Goal: Transaction & Acquisition: Purchase product/service

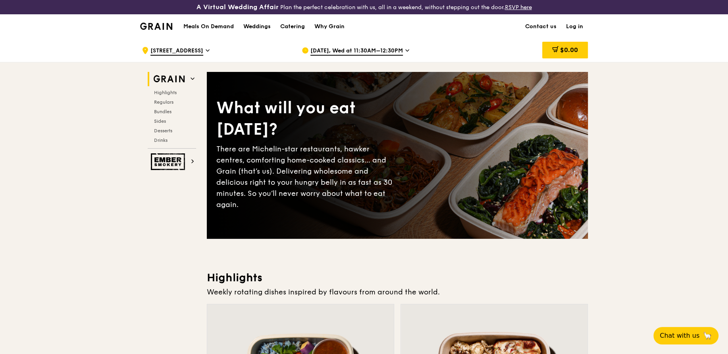
click at [586, 27] on link "Log in" at bounding box center [574, 27] width 27 height 24
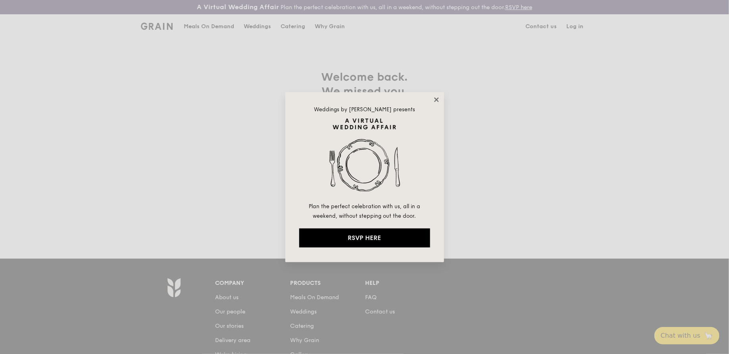
click at [437, 101] on icon at bounding box center [436, 99] width 7 height 7
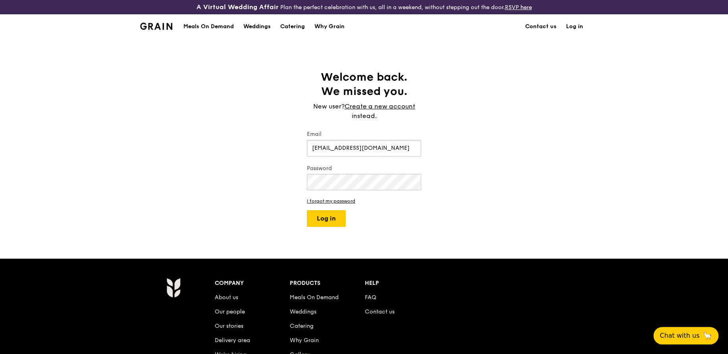
type input "[EMAIL_ADDRESS][DOMAIN_NAME]"
click at [335, 212] on button "Log in" at bounding box center [326, 218] width 39 height 17
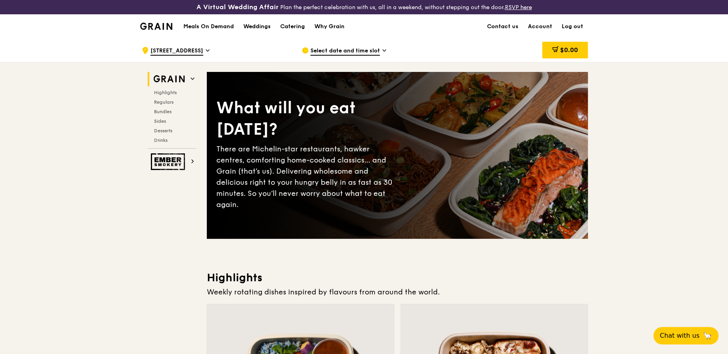
click at [168, 44] on div ".cls-1 { fill: none; stroke: #fff; stroke-linecap: round; stroke-linejoin: roun…" at bounding box center [215, 51] width 147 height 24
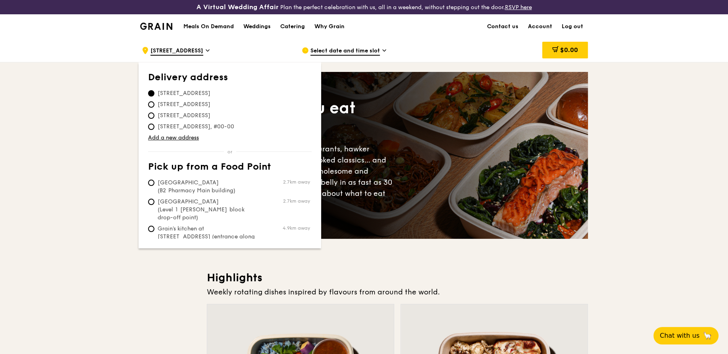
click at [200, 91] on span "[STREET_ADDRESS]" at bounding box center [184, 93] width 72 height 8
click at [154, 91] on input "[STREET_ADDRESS]" at bounding box center [151, 93] width 6 height 6
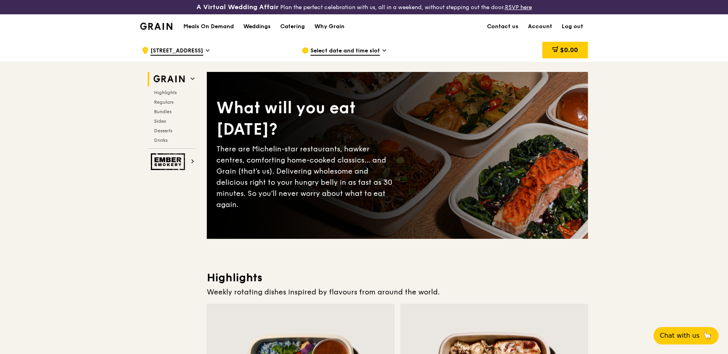
click at [323, 47] on span "Select date and time slot" at bounding box center [344, 51] width 69 height 9
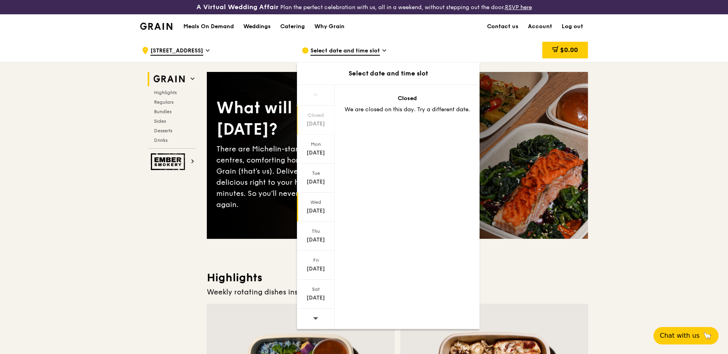
click at [314, 207] on div "[DATE]" at bounding box center [315, 211] width 35 height 8
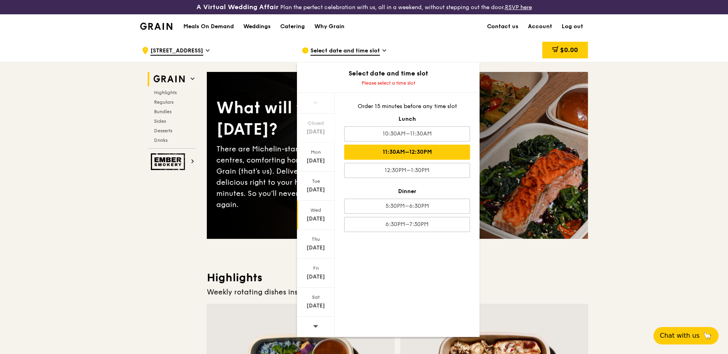
click at [383, 152] on div "11:30AM–12:30PM" at bounding box center [407, 151] width 126 height 15
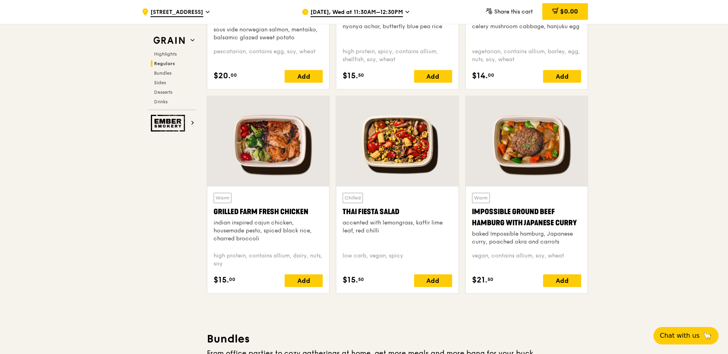
scroll to position [866, 0]
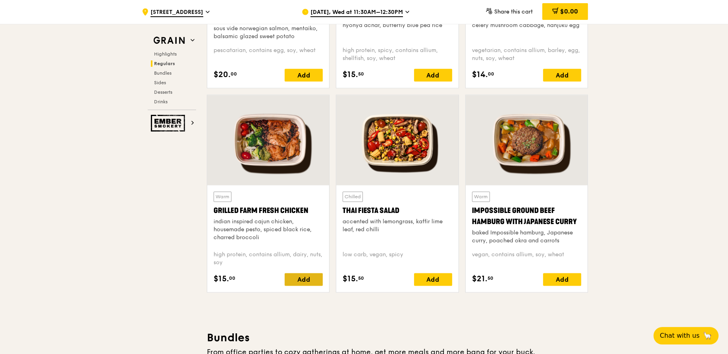
click at [294, 279] on div "Add" at bounding box center [304, 279] width 38 height 13
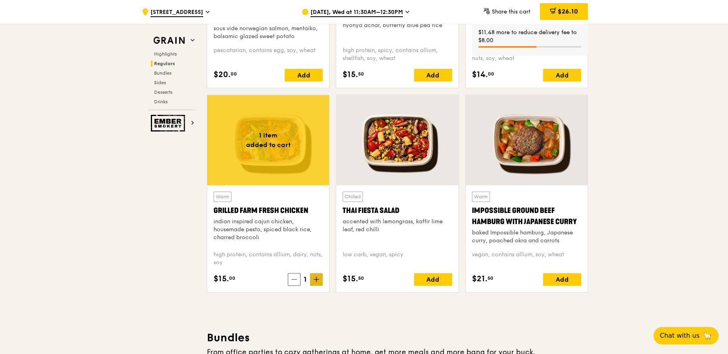
click at [316, 278] on icon at bounding box center [316, 279] width 0 height 5
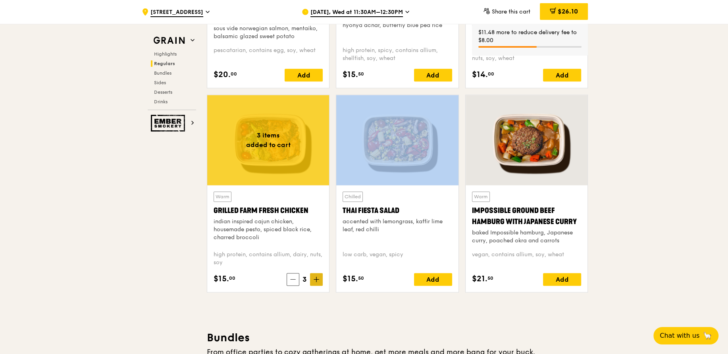
click at [316, 278] on icon at bounding box center [316, 279] width 0 height 5
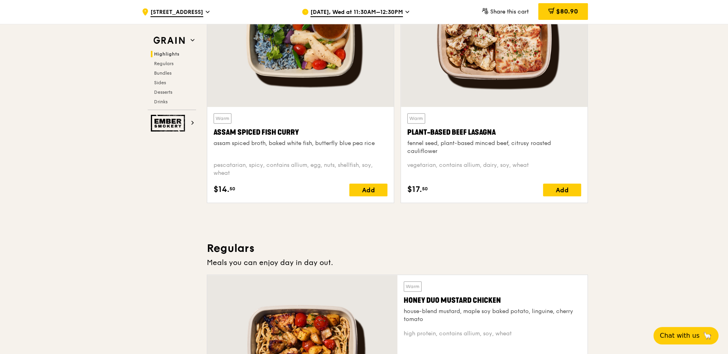
scroll to position [283, 0]
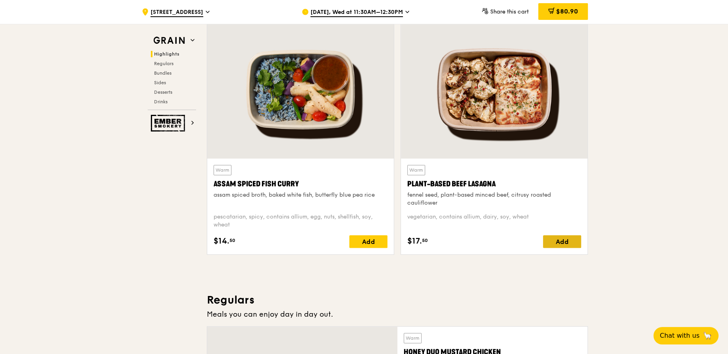
click at [556, 244] on div "Add" at bounding box center [562, 241] width 38 height 13
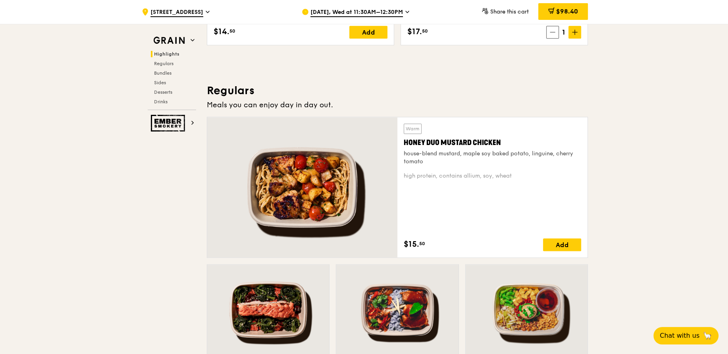
scroll to position [453, 0]
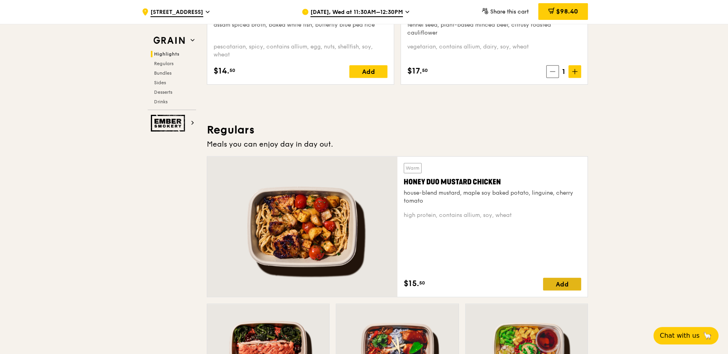
click at [552, 281] on div "Add" at bounding box center [562, 283] width 38 height 13
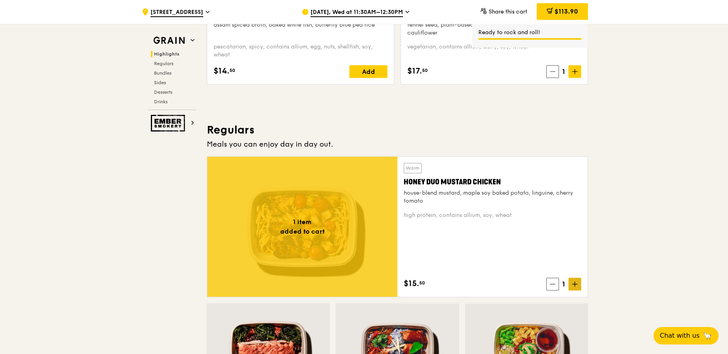
click at [576, 285] on icon at bounding box center [575, 284] width 6 height 6
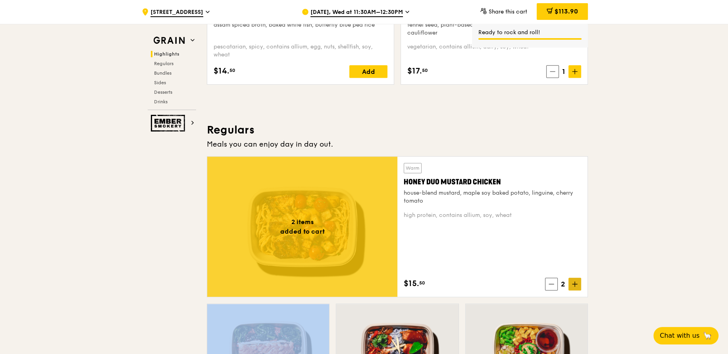
click at [576, 285] on icon at bounding box center [575, 284] width 6 height 6
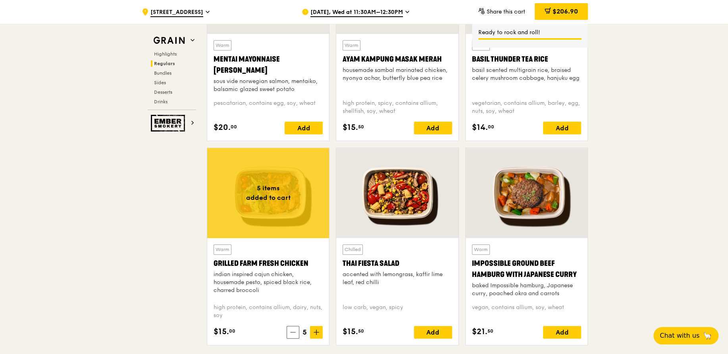
scroll to position [820, 0]
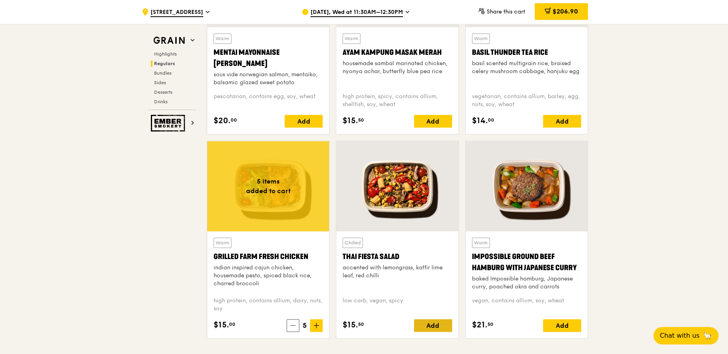
click at [423, 320] on div "Add" at bounding box center [433, 325] width 38 height 13
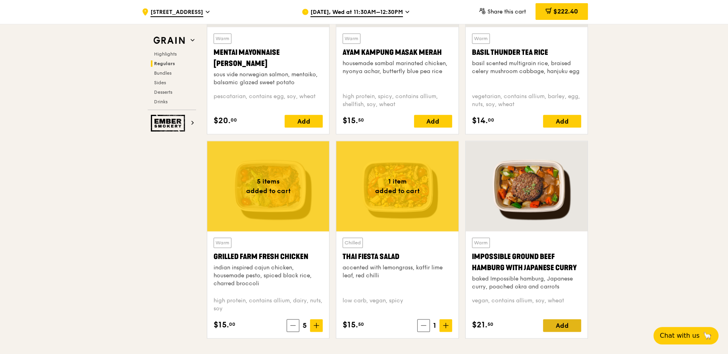
click at [565, 322] on div "Add" at bounding box center [562, 325] width 38 height 13
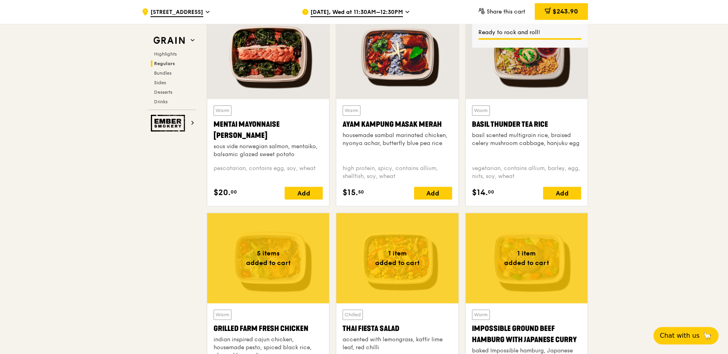
scroll to position [706, 0]
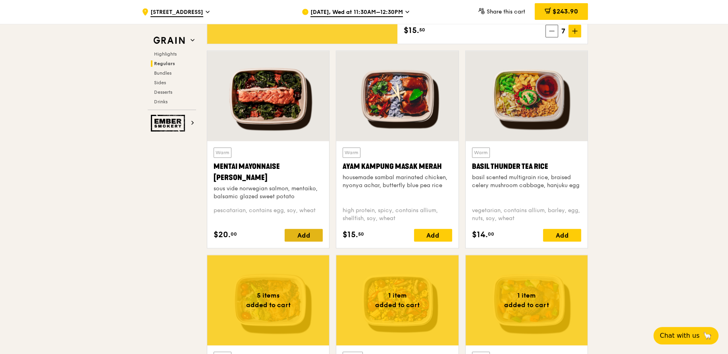
click at [302, 235] on div "Add" at bounding box center [304, 235] width 38 height 13
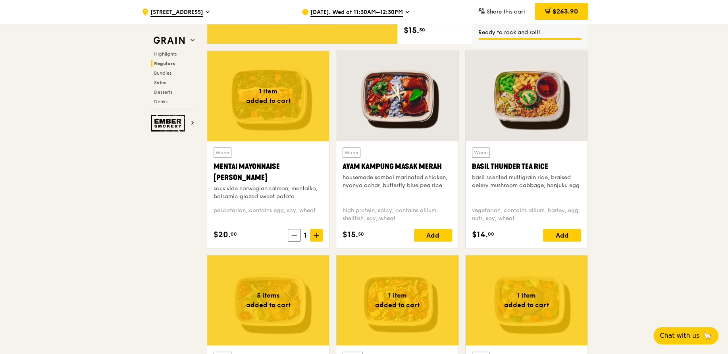
click at [318, 235] on icon at bounding box center [317, 235] width 6 height 6
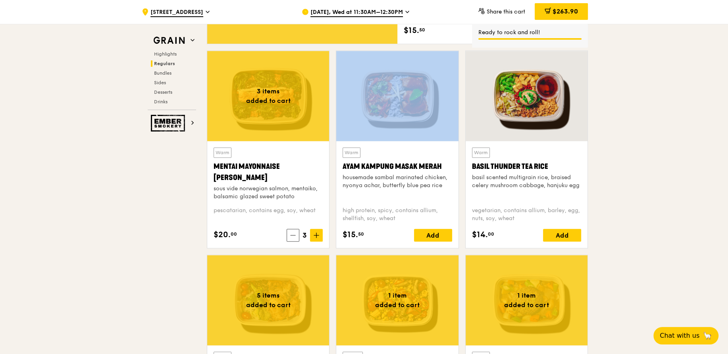
click at [318, 235] on icon at bounding box center [317, 235] width 6 height 6
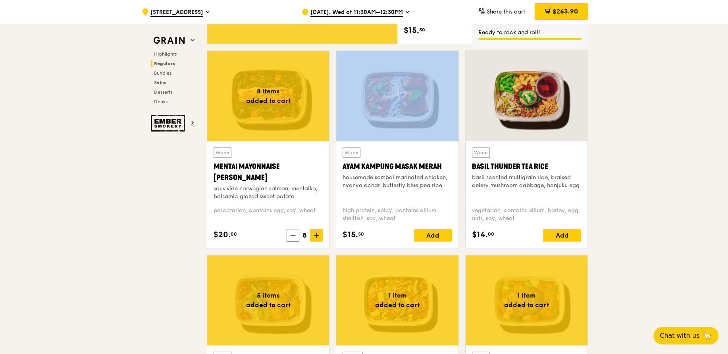
click at [318, 235] on icon at bounding box center [317, 235] width 6 height 6
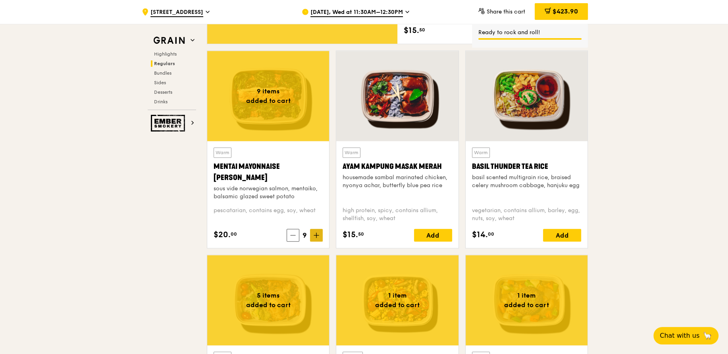
click at [559, 234] on div "Add" at bounding box center [562, 235] width 38 height 13
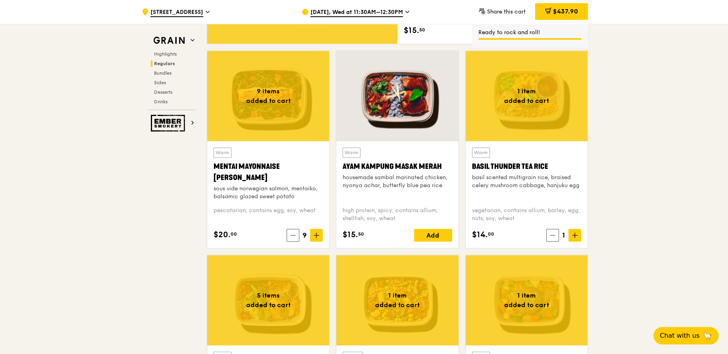
click at [575, 235] on icon at bounding box center [574, 235] width 5 height 0
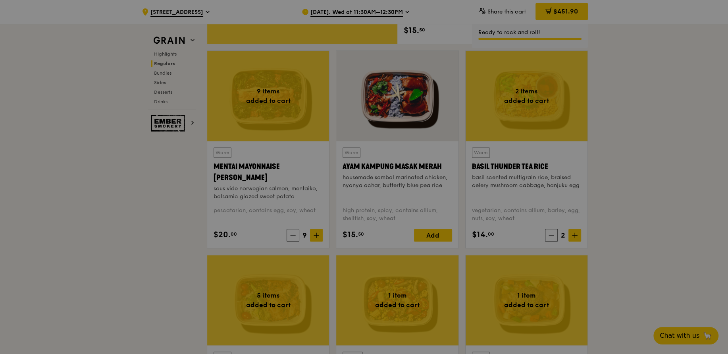
click at [622, 193] on div at bounding box center [364, 177] width 728 height 354
type input "2"
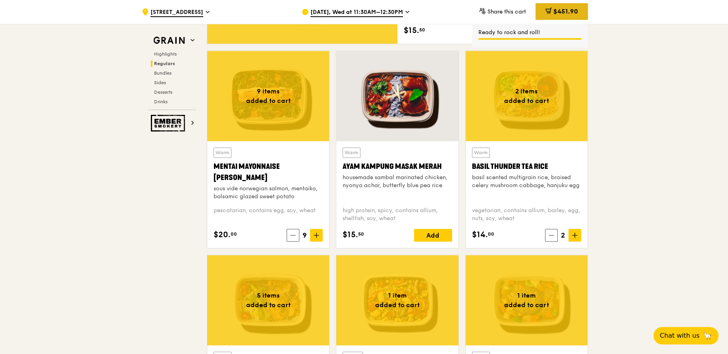
click at [573, 16] on div "$451.90" at bounding box center [561, 11] width 52 height 17
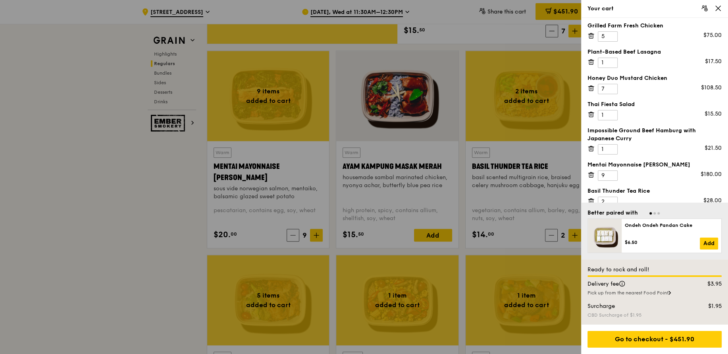
scroll to position [0, 0]
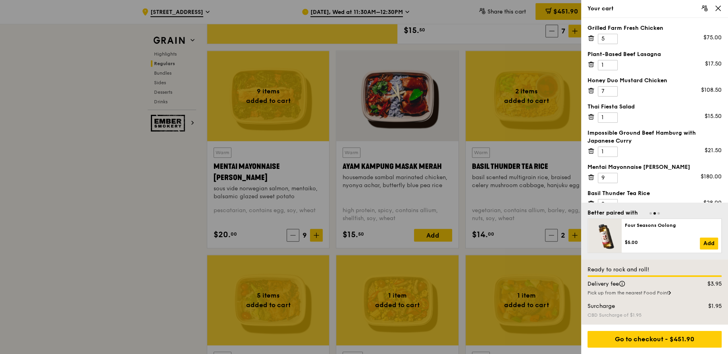
click at [720, 8] on icon at bounding box center [717, 8] width 7 height 7
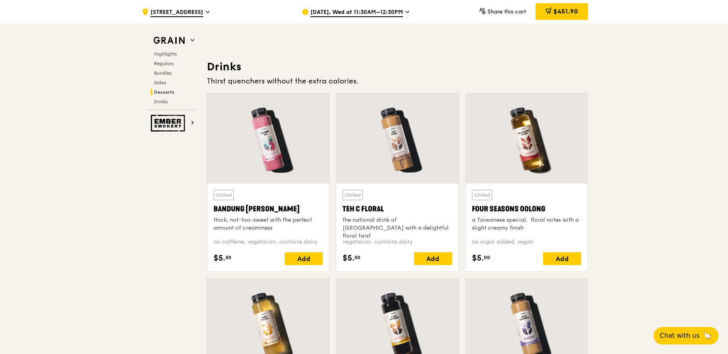
scroll to position [2366, 0]
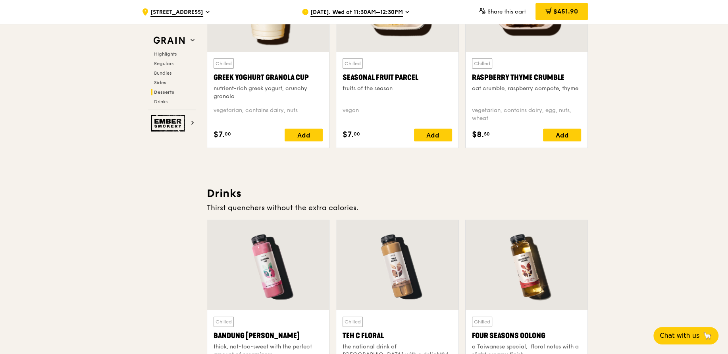
click at [232, 191] on h3 "Drinks" at bounding box center [397, 193] width 381 height 14
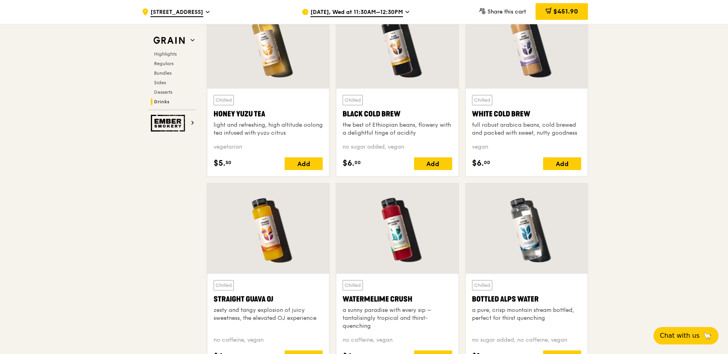
scroll to position [2824, 0]
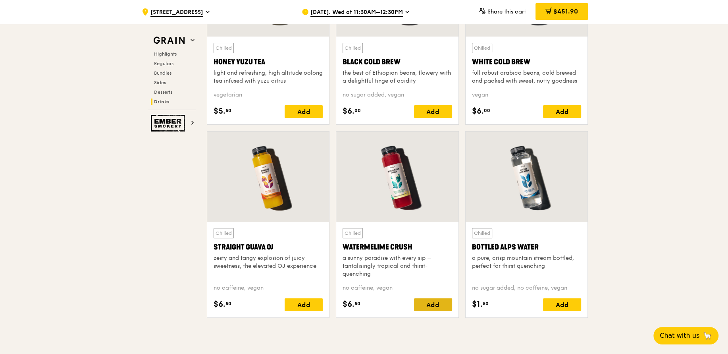
click at [439, 300] on div "Add" at bounding box center [433, 304] width 38 height 13
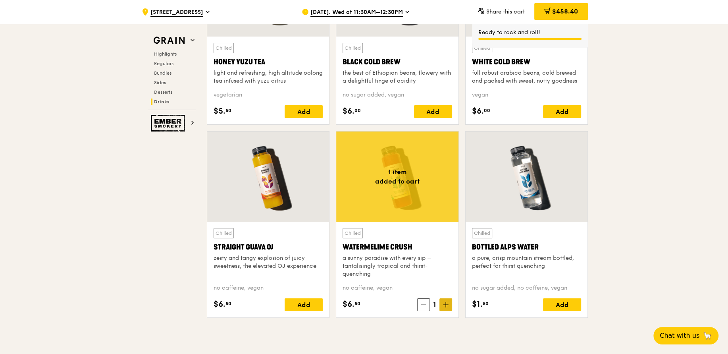
click at [445, 304] on icon at bounding box center [445, 304] width 5 height 0
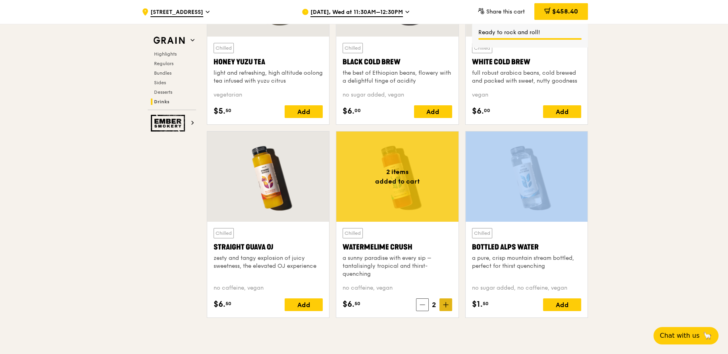
click at [445, 304] on icon at bounding box center [445, 304] width 5 height 0
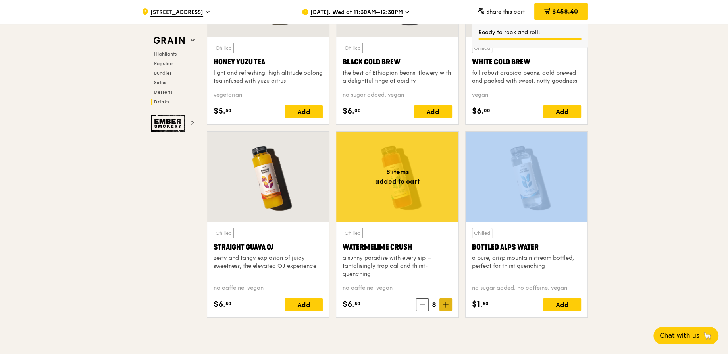
click at [445, 304] on icon at bounding box center [445, 304] width 5 height 0
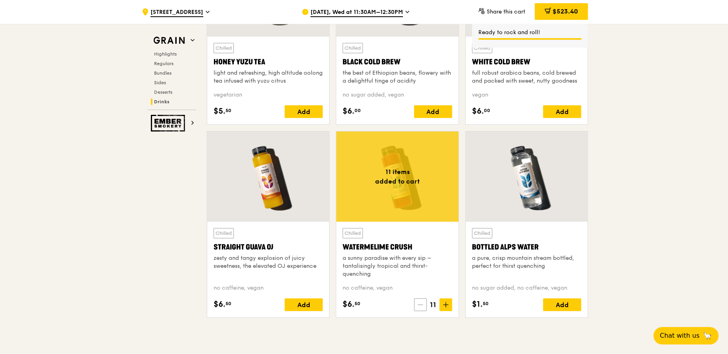
click at [419, 302] on icon at bounding box center [421, 305] width 6 height 6
click at [419, 302] on icon at bounding box center [419, 305] width 6 height 6
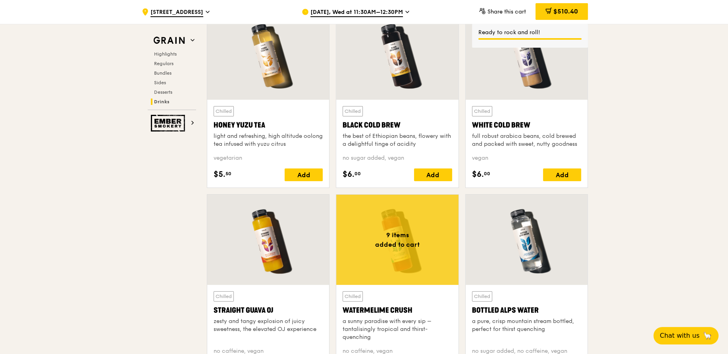
scroll to position [2759, 0]
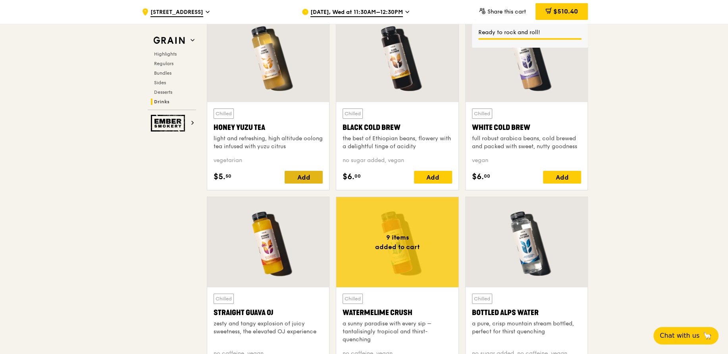
click at [303, 172] on div "Add" at bounding box center [304, 177] width 38 height 13
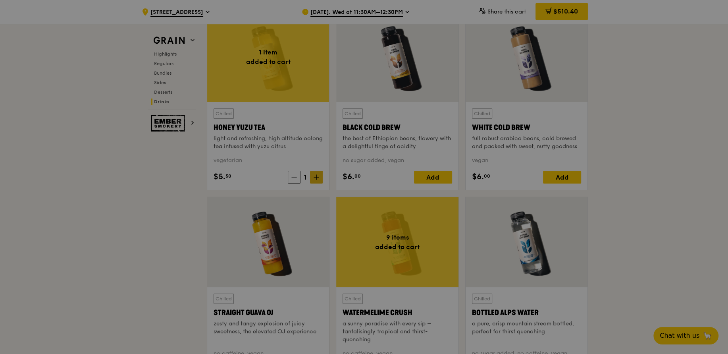
click at [314, 174] on div at bounding box center [364, 177] width 728 height 354
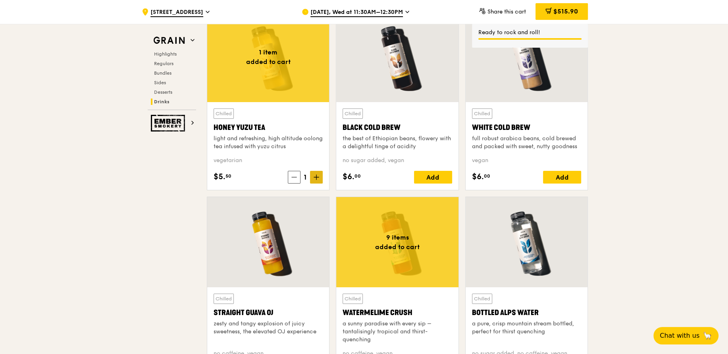
click at [317, 174] on icon at bounding box center [317, 177] width 6 height 6
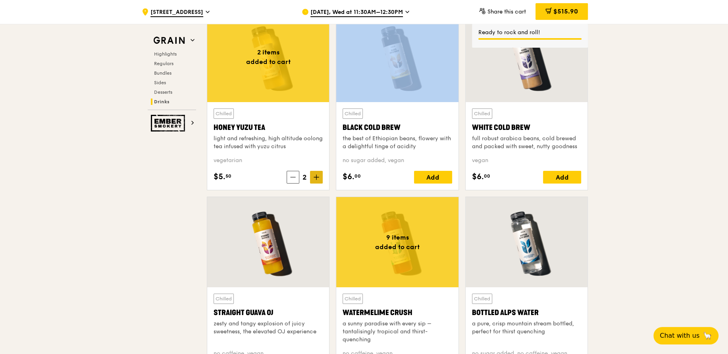
click at [317, 174] on icon at bounding box center [317, 177] width 6 height 6
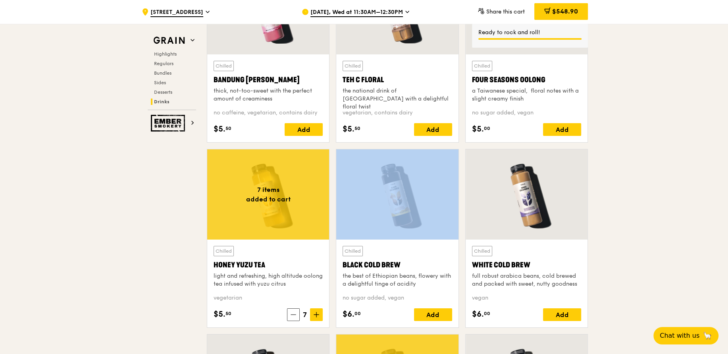
scroll to position [2600, 0]
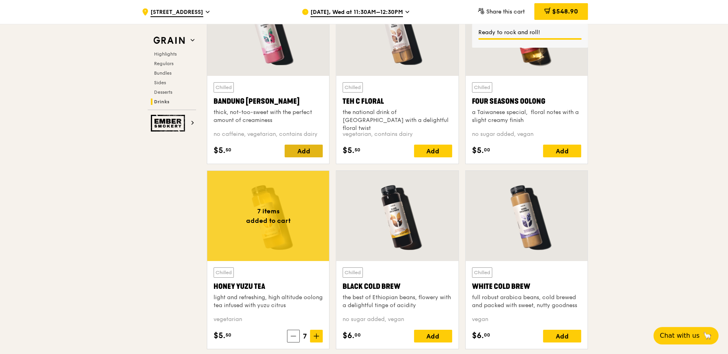
click at [306, 148] on div "Add" at bounding box center [304, 150] width 38 height 13
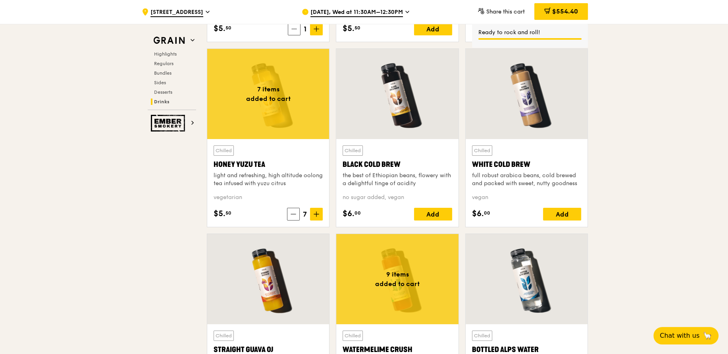
scroll to position [2751, 0]
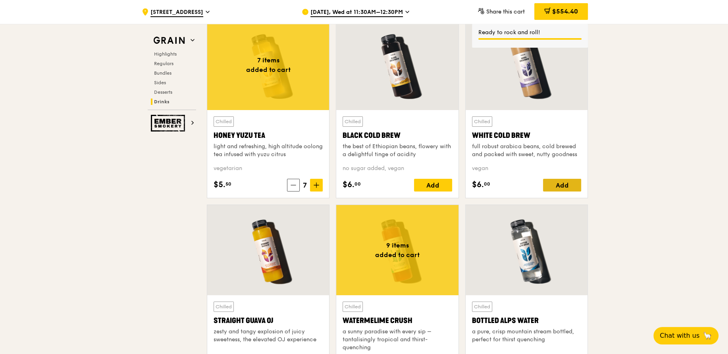
click at [554, 180] on div "Add" at bounding box center [562, 185] width 38 height 13
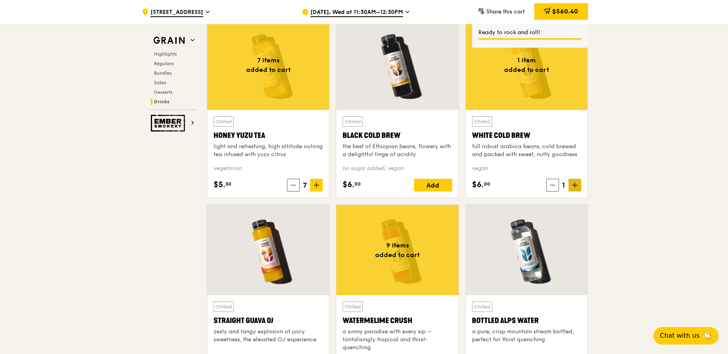
click at [575, 183] on icon at bounding box center [575, 185] width 0 height 5
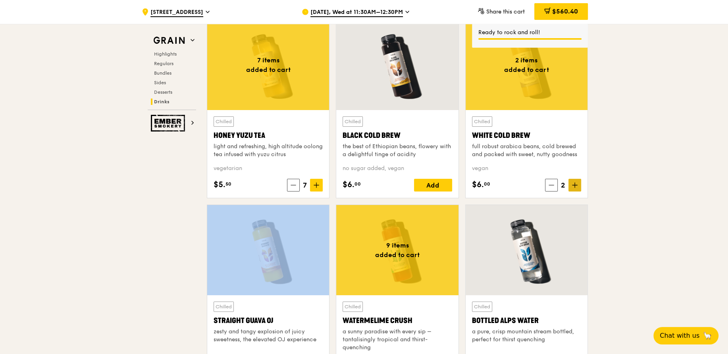
click at [575, 183] on icon at bounding box center [575, 185] width 0 height 5
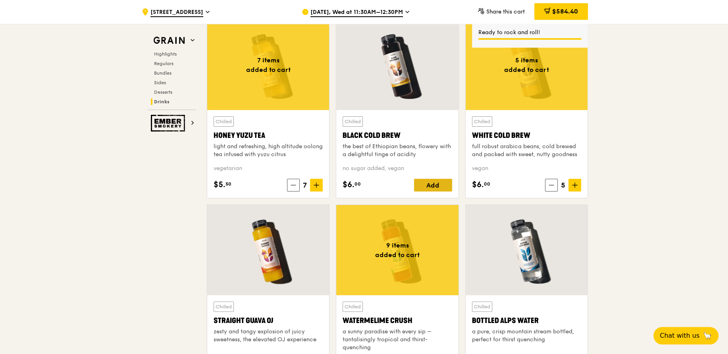
click at [436, 181] on div "Add" at bounding box center [433, 185] width 38 height 13
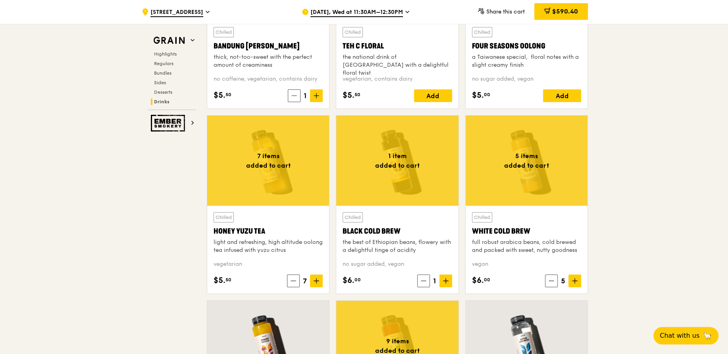
scroll to position [2577, 0]
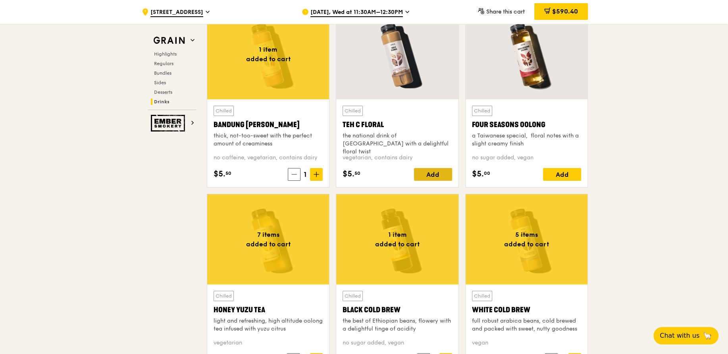
click at [425, 172] on div "Add" at bounding box center [433, 174] width 38 height 13
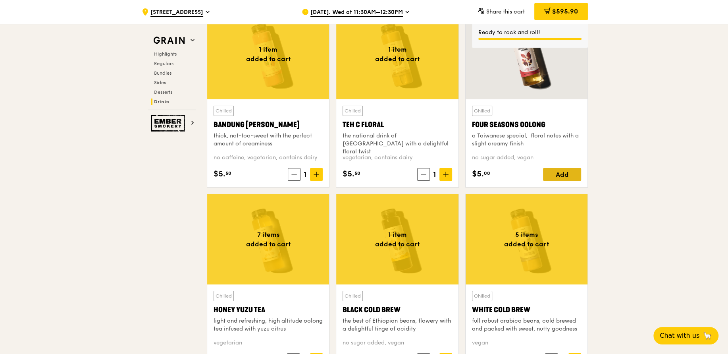
click at [551, 169] on div "Add" at bounding box center [562, 174] width 38 height 13
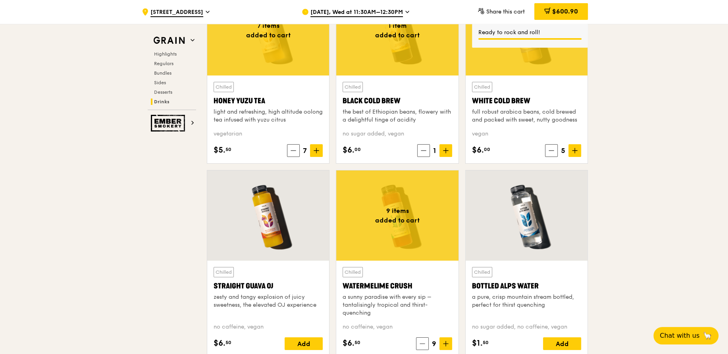
scroll to position [2792, 0]
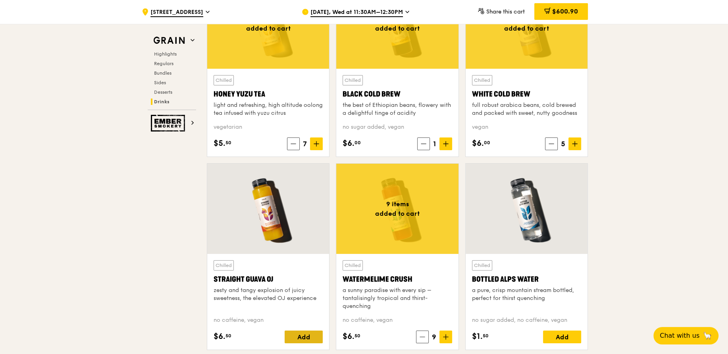
click at [303, 331] on div "Add" at bounding box center [304, 336] width 38 height 13
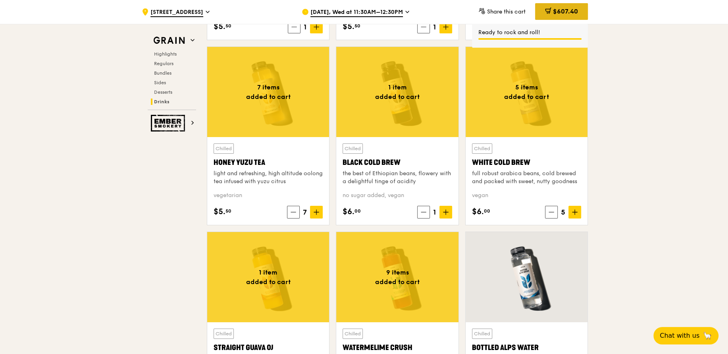
click at [571, 10] on span "$607.40" at bounding box center [565, 12] width 25 height 8
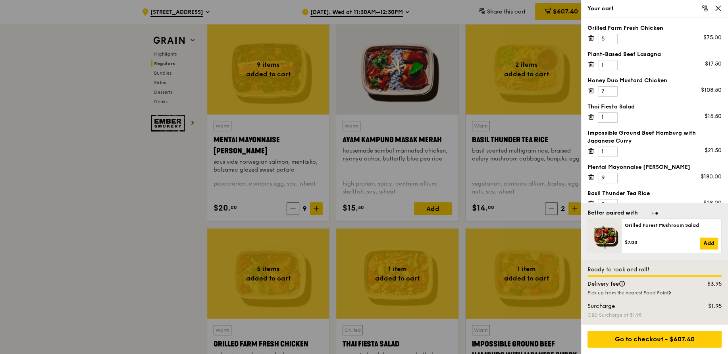
scroll to position [643, 0]
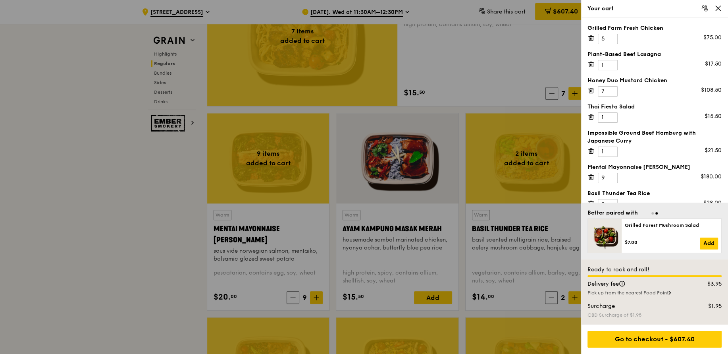
click at [716, 8] on icon at bounding box center [717, 8] width 7 height 7
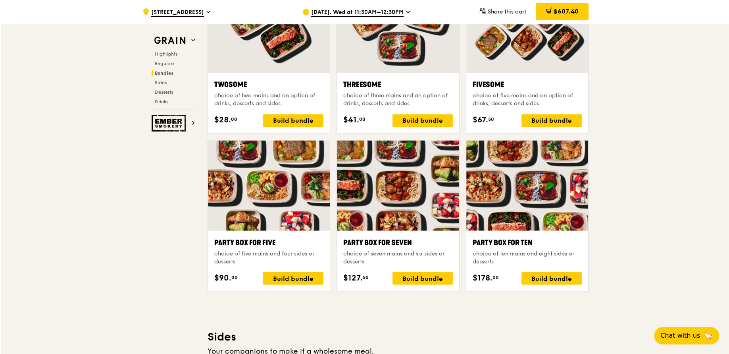
scroll to position [1246, 0]
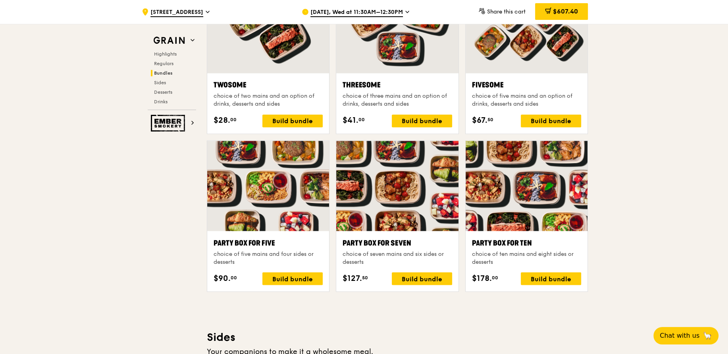
click at [416, 174] on div at bounding box center [397, 186] width 122 height 90
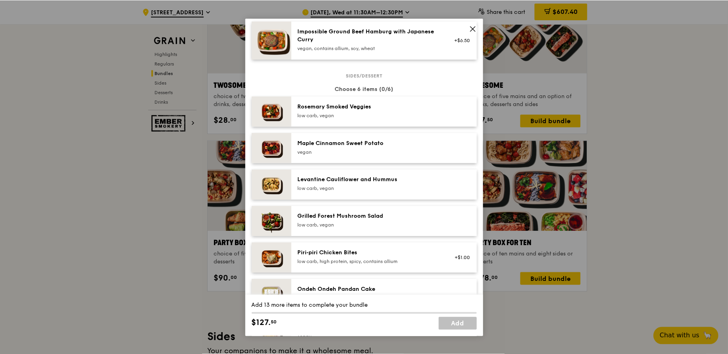
scroll to position [374, 0]
click at [473, 29] on icon at bounding box center [473, 28] width 7 height 7
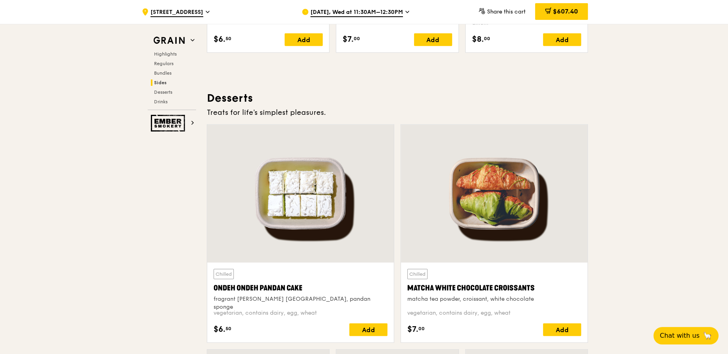
scroll to position [2097, 0]
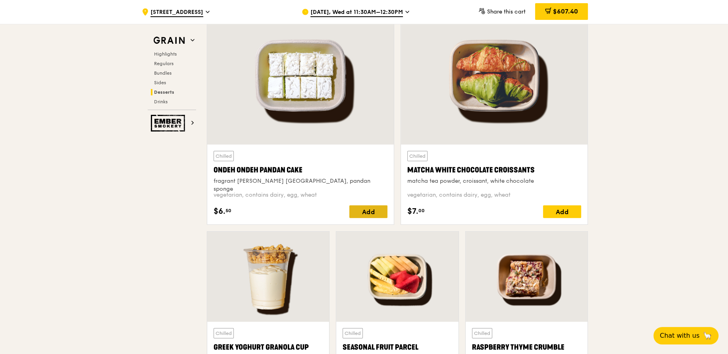
click at [355, 214] on div "Add" at bounding box center [368, 211] width 38 height 13
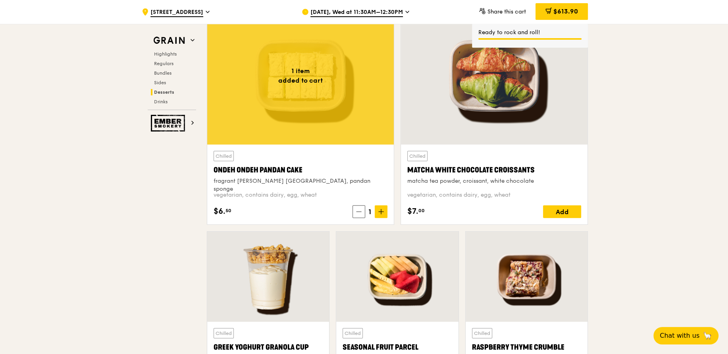
click at [383, 209] on icon at bounding box center [381, 212] width 6 height 6
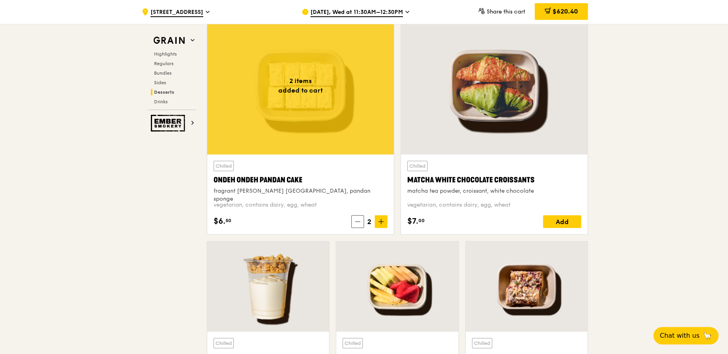
scroll to position [2073, 0]
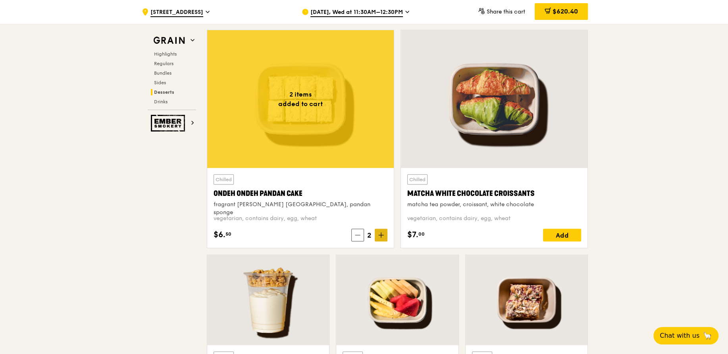
click at [378, 229] on span at bounding box center [381, 235] width 13 height 13
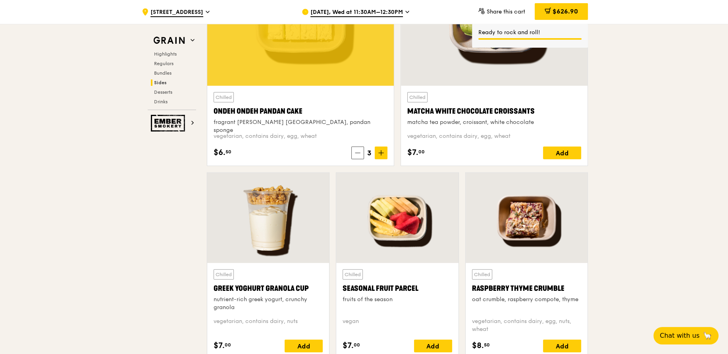
scroll to position [1652, 0]
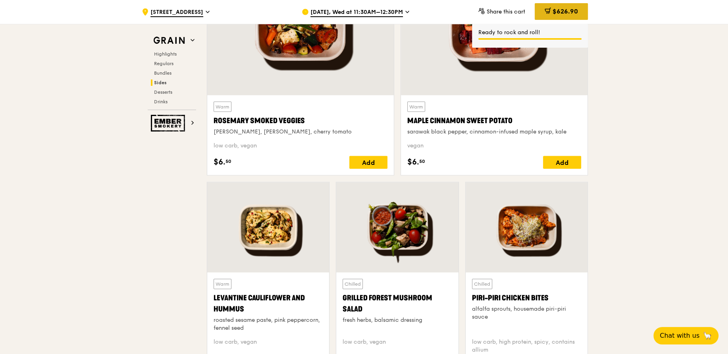
click at [548, 12] on icon at bounding box center [548, 10] width 4 height 5
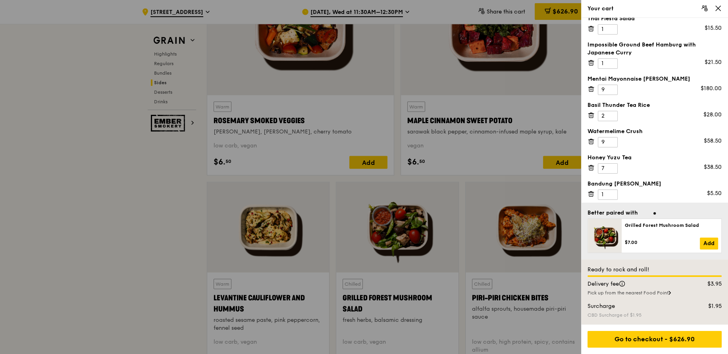
scroll to position [0, 0]
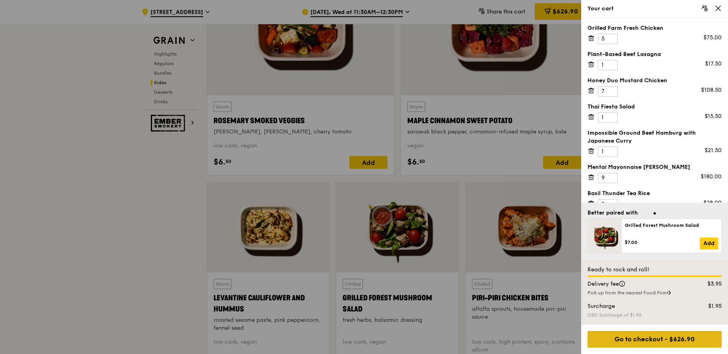
click at [662, 342] on div "Go to checkout - $626.90" at bounding box center [654, 339] width 134 height 17
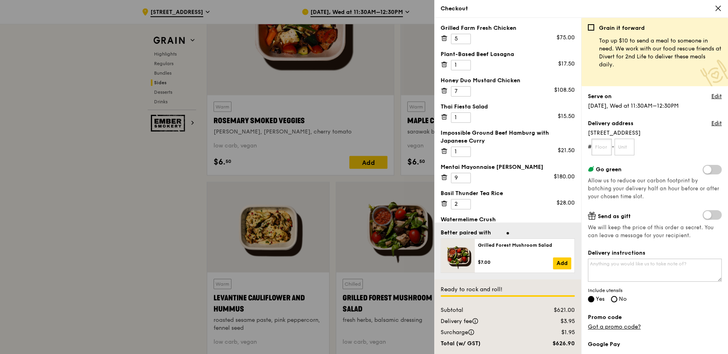
click at [608, 153] on input "text" at bounding box center [601, 147] width 20 height 17
type input "01"
click at [631, 150] on input "text" at bounding box center [624, 147] width 20 height 17
type input "A"
click at [705, 147] on form "# 01 - A" at bounding box center [655, 147] width 134 height 17
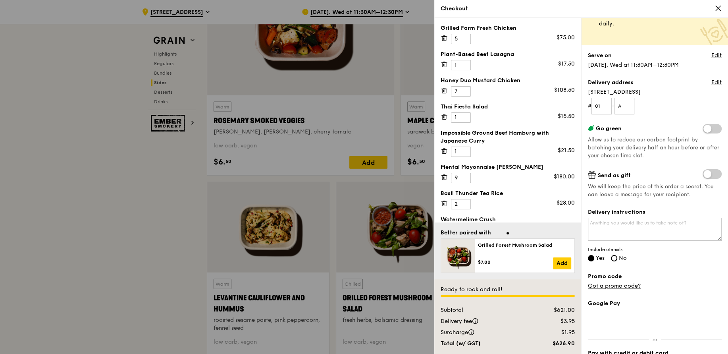
scroll to position [71, 0]
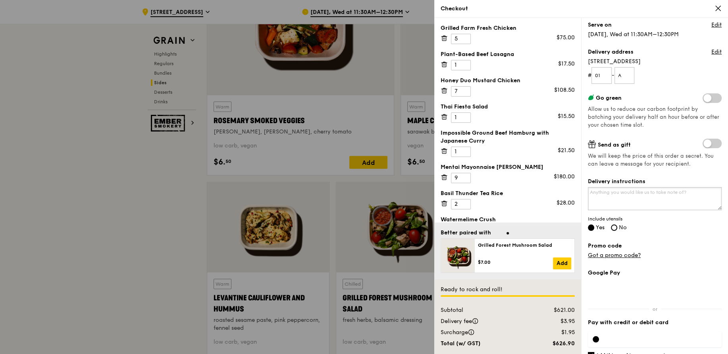
click at [633, 199] on textarea "Delivery instructions" at bounding box center [655, 198] width 134 height 23
type textarea "Please call [PHONE_NUMBER] . will be at level 1"
click at [678, 171] on div "Grain it forward Top up $10 to send a meal to someone in need. We work with our…" at bounding box center [655, 117] width 134 height 329
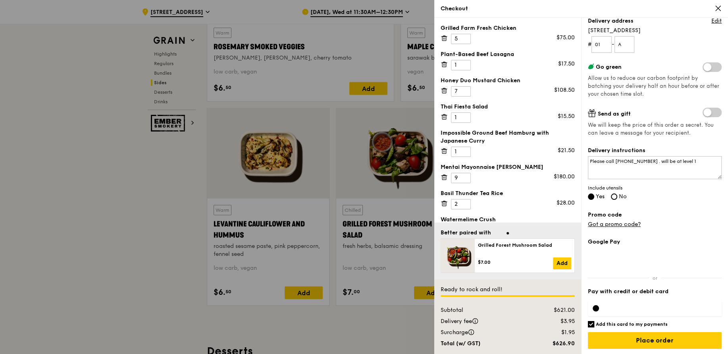
scroll to position [1733, 0]
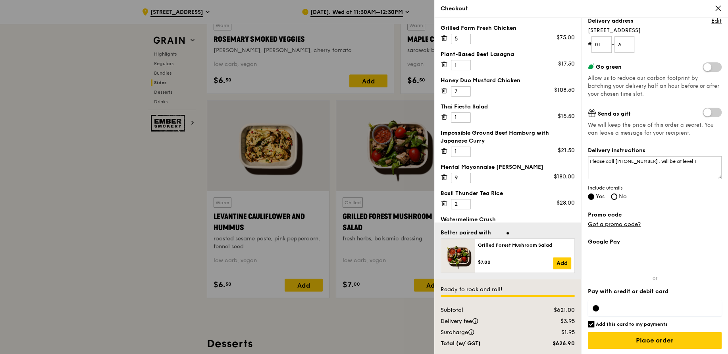
click at [592, 323] on input "Add this card to my payments" at bounding box center [591, 324] width 6 height 6
checkbox input "false"
click at [633, 339] on input "Place order" at bounding box center [655, 340] width 134 height 17
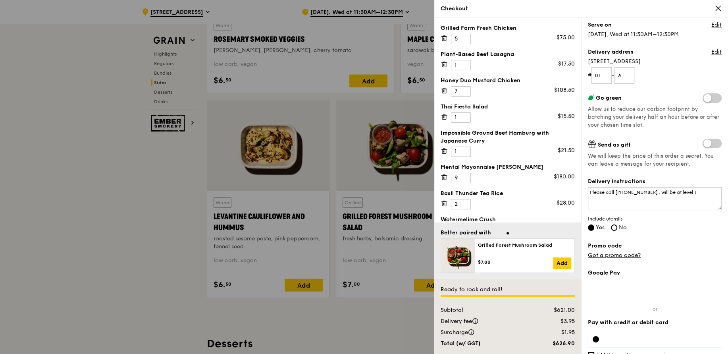
scroll to position [63, 0]
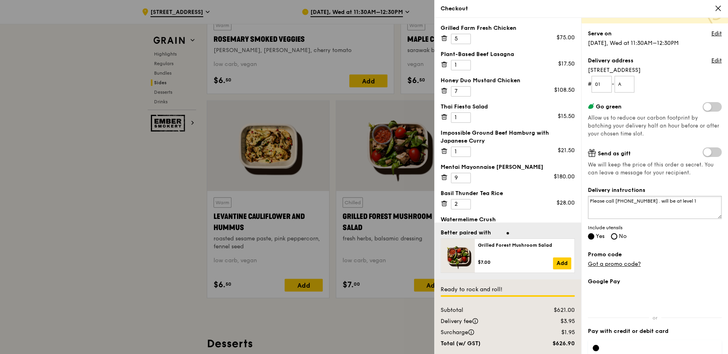
click at [690, 203] on textarea "Please call [PHONE_NUMBER] . will be at level 1" at bounding box center [655, 207] width 134 height 23
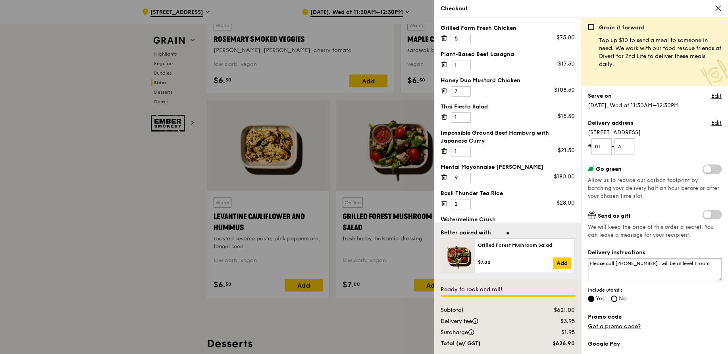
scroll to position [0, 0]
type textarea "Please call [PHONE_NUMBER] . will be at level 1 room"
click at [716, 124] on link "Edit" at bounding box center [716, 123] width 10 height 8
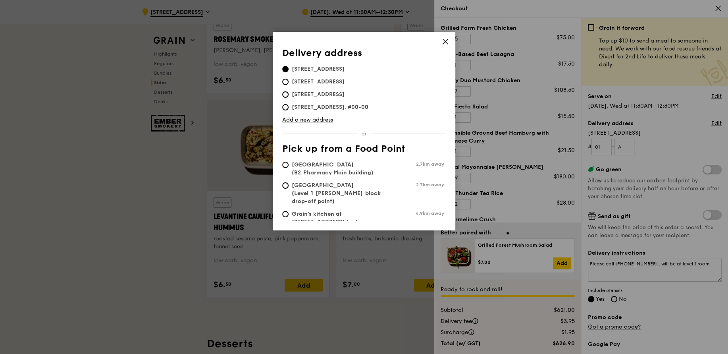
click at [446, 42] on icon at bounding box center [445, 41] width 7 height 7
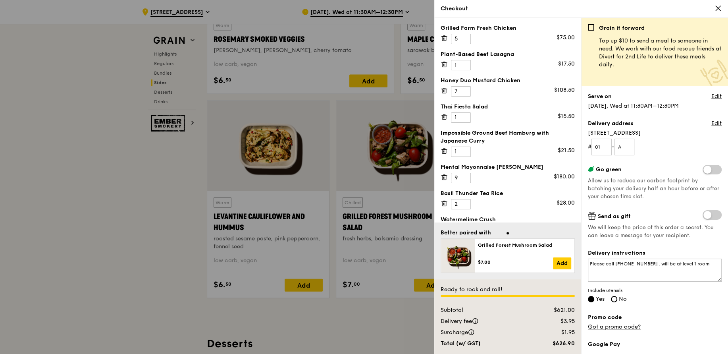
scroll to position [102, 0]
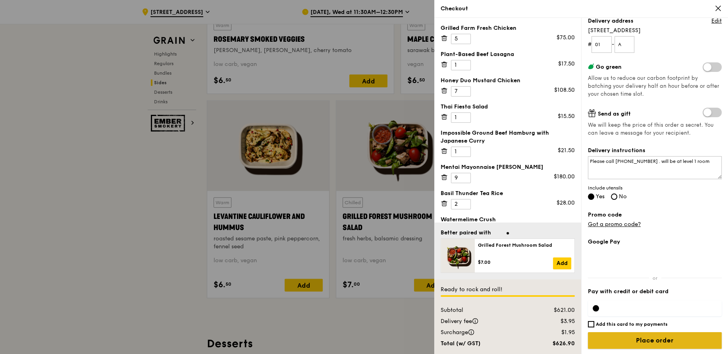
click at [639, 341] on input "Place order" at bounding box center [655, 340] width 134 height 17
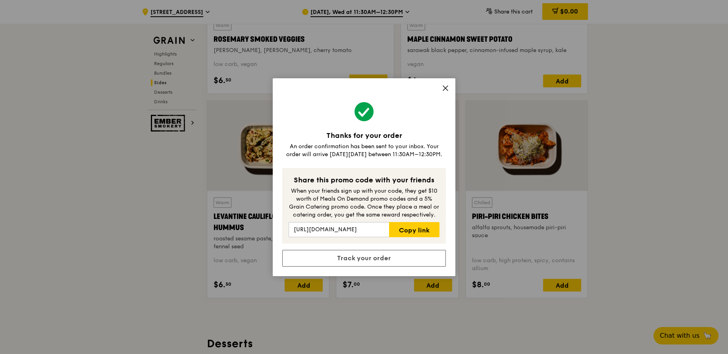
scroll to position [1765, 0]
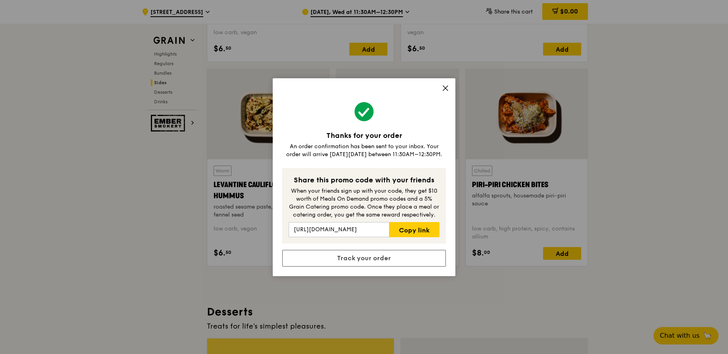
click at [446, 89] on icon at bounding box center [445, 88] width 5 height 5
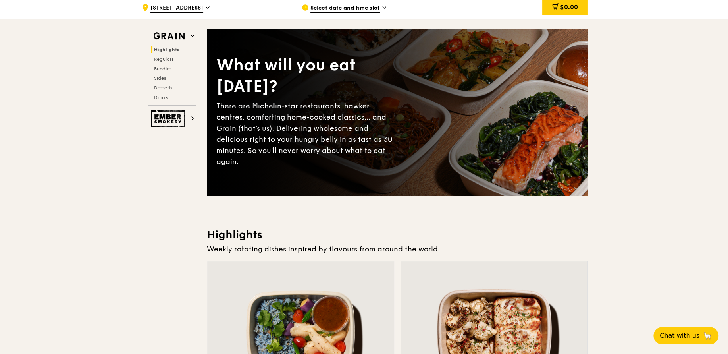
scroll to position [0, 0]
